Goal: Task Accomplishment & Management: Complete application form

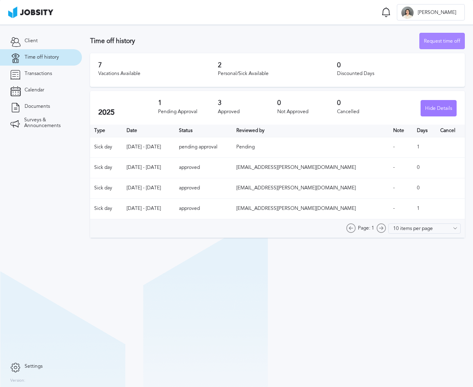
click at [442, 39] on div "Request time off" at bounding box center [442, 41] width 45 height 16
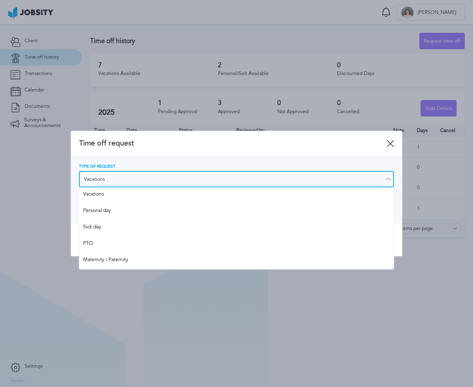
click at [223, 179] on input "Vacations" at bounding box center [236, 179] width 315 height 16
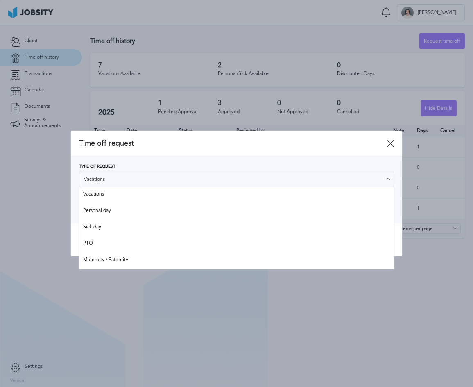
click at [209, 149] on div "Time off request" at bounding box center [236, 143] width 331 height 25
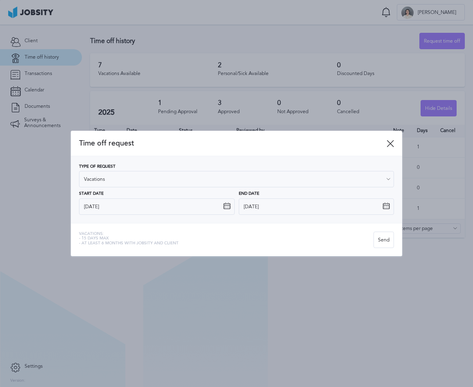
click at [228, 206] on icon at bounding box center [226, 205] width 7 height 7
click at [223, 205] on icon at bounding box center [226, 205] width 7 height 7
click at [226, 205] on icon at bounding box center [226, 205] width 7 height 7
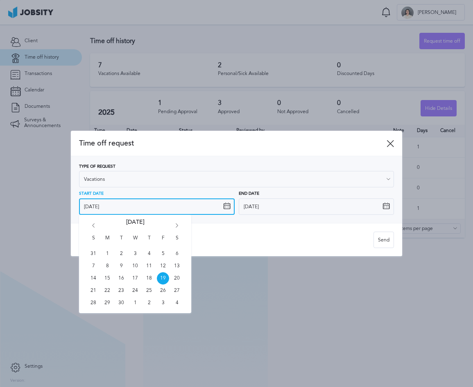
drag, startPoint x: 106, startPoint y: 202, endPoint x: 105, endPoint y: 206, distance: 4.5
click at [106, 202] on input "[DATE]" at bounding box center [156, 206] width 155 height 16
click at [176, 224] on icon "Go forward 1 month" at bounding box center [176, 226] width 7 height 7
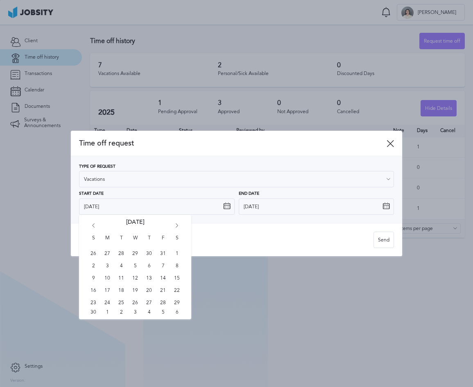
click at [176, 224] on icon "Go forward 1 month" at bounding box center [176, 226] width 7 height 7
click at [106, 291] on span "22" at bounding box center [107, 290] width 12 height 12
type input "[DATE]"
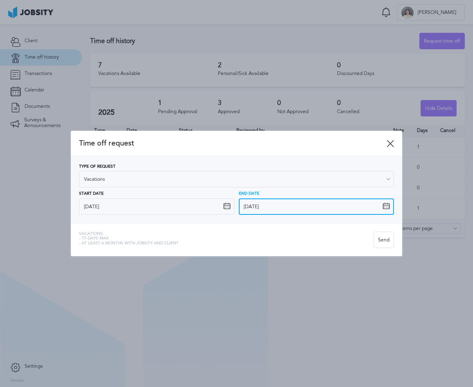
click at [385, 201] on input "[DATE]" at bounding box center [316, 206] width 155 height 16
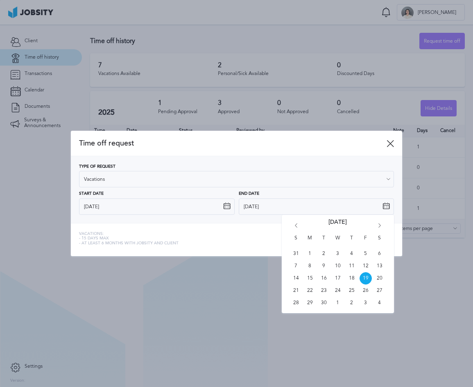
click at [380, 221] on div "S M T W T F S 31 1 2 3 4 5 6 7 8 9 10 11 12 13 14 15 16 17 18 19 20 21 22 23 24…" at bounding box center [338, 264] width 112 height 98
click at [379, 224] on icon "Go forward 1 month" at bounding box center [379, 226] width 7 height 7
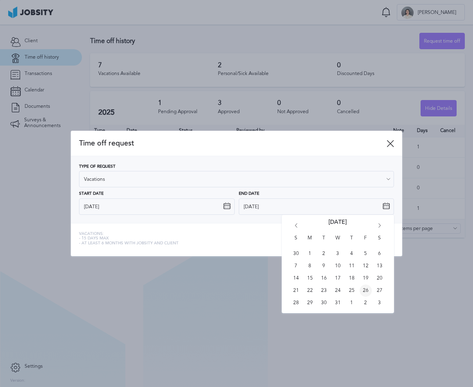
click at [367, 293] on span "26" at bounding box center [366, 290] width 12 height 12
type input "[DATE]"
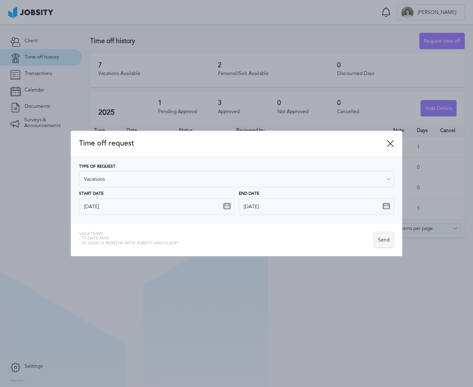
click at [388, 241] on div "Send" at bounding box center [384, 240] width 20 height 16
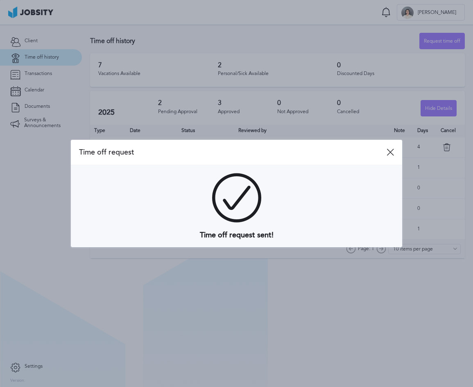
click at [454, 179] on div at bounding box center [236, 193] width 473 height 387
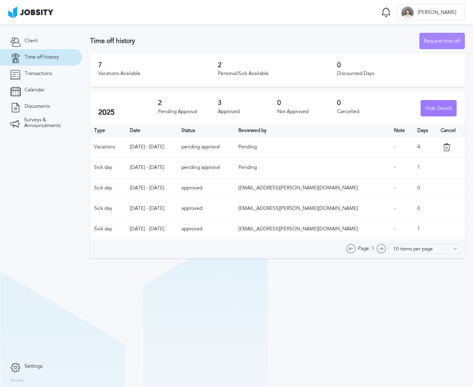
click at [445, 42] on div "Request time off" at bounding box center [442, 41] width 45 height 16
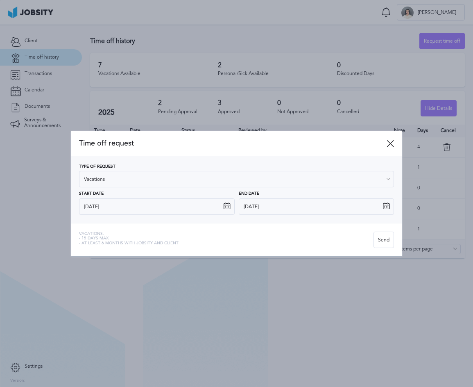
click at [228, 206] on icon at bounding box center [226, 205] width 7 height 7
click at [225, 206] on icon at bounding box center [226, 205] width 7 height 7
click at [227, 206] on icon at bounding box center [226, 205] width 7 height 7
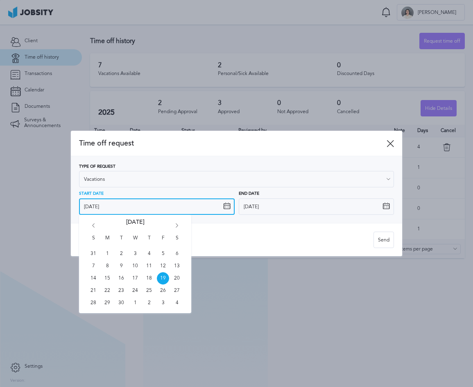
click at [176, 207] on input "[DATE]" at bounding box center [156, 206] width 155 height 16
click at [178, 227] on icon "Go forward 1 month" at bounding box center [176, 226] width 7 height 7
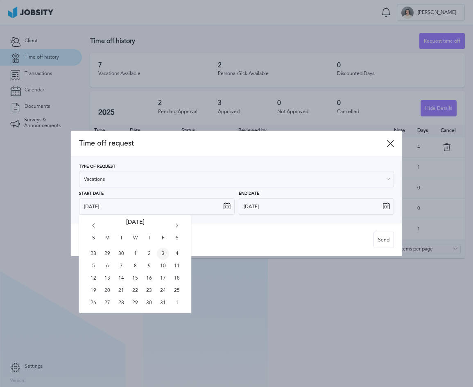
click at [164, 255] on span "3" at bounding box center [163, 253] width 12 height 12
type input "[DATE]"
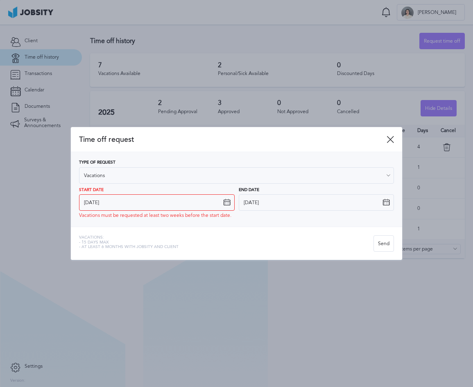
click at [388, 204] on icon at bounding box center [386, 202] width 7 height 7
click at [385, 201] on icon at bounding box center [386, 202] width 7 height 7
click at [376, 201] on input "[DATE]" at bounding box center [316, 202] width 155 height 16
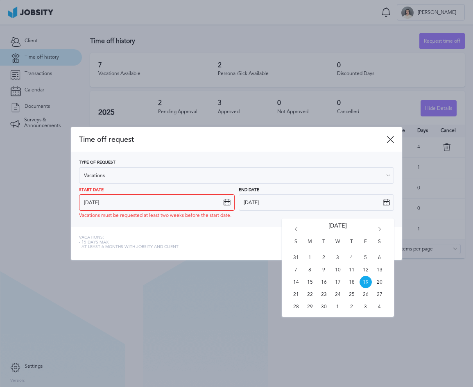
click at [378, 227] on icon "Go forward 1 month" at bounding box center [379, 230] width 7 height 7
click at [364, 258] on span "3" at bounding box center [366, 257] width 12 height 12
type input "[DATE]"
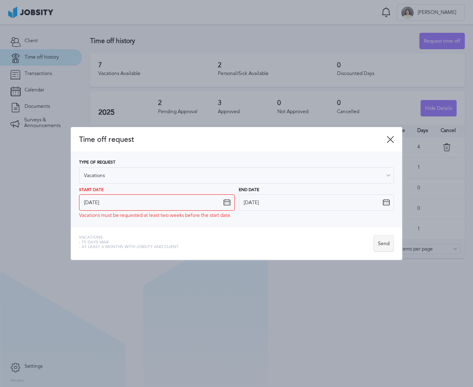
click at [378, 242] on div "Send" at bounding box center [384, 244] width 20 height 16
click at [387, 247] on div "Send" at bounding box center [384, 244] width 20 height 16
click at [216, 263] on div at bounding box center [236, 193] width 473 height 387
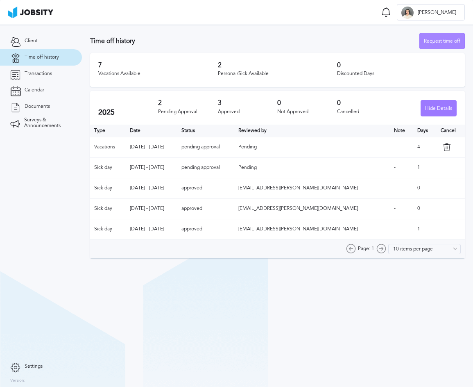
click at [447, 36] on div "Request time off" at bounding box center [442, 41] width 45 height 16
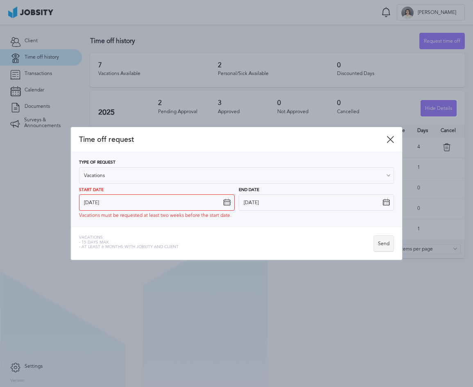
click at [380, 247] on div "Send" at bounding box center [384, 244] width 20 height 16
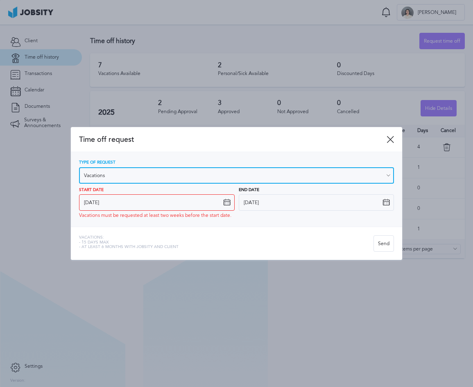
click at [144, 170] on input "Vacations" at bounding box center [236, 175] width 315 height 16
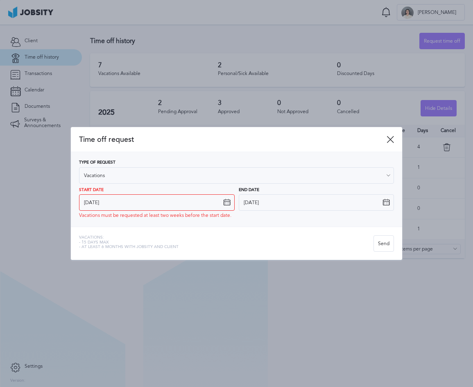
click at [184, 93] on div at bounding box center [236, 193] width 473 height 387
